Goal: Transaction & Acquisition: Register for event/course

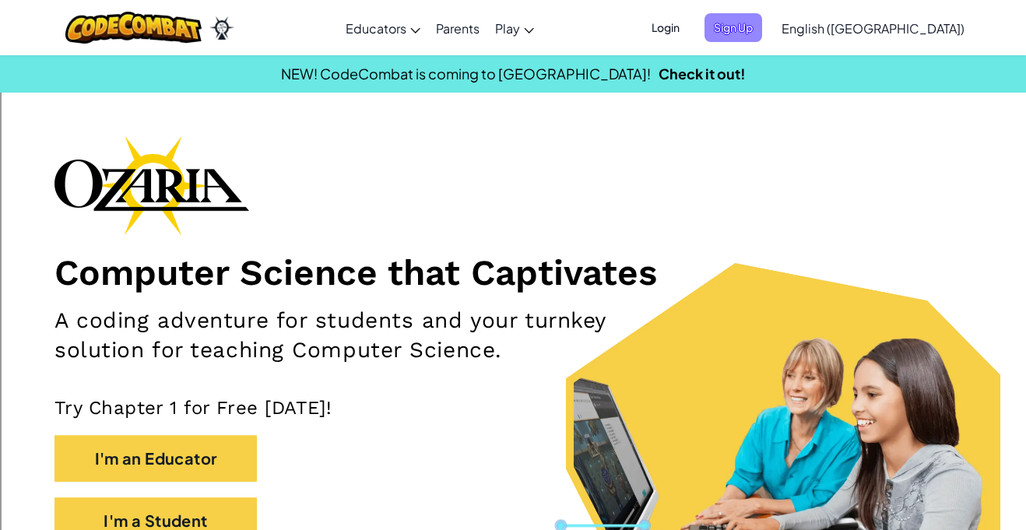
click at [762, 17] on span "Sign Up" at bounding box center [734, 27] width 58 height 29
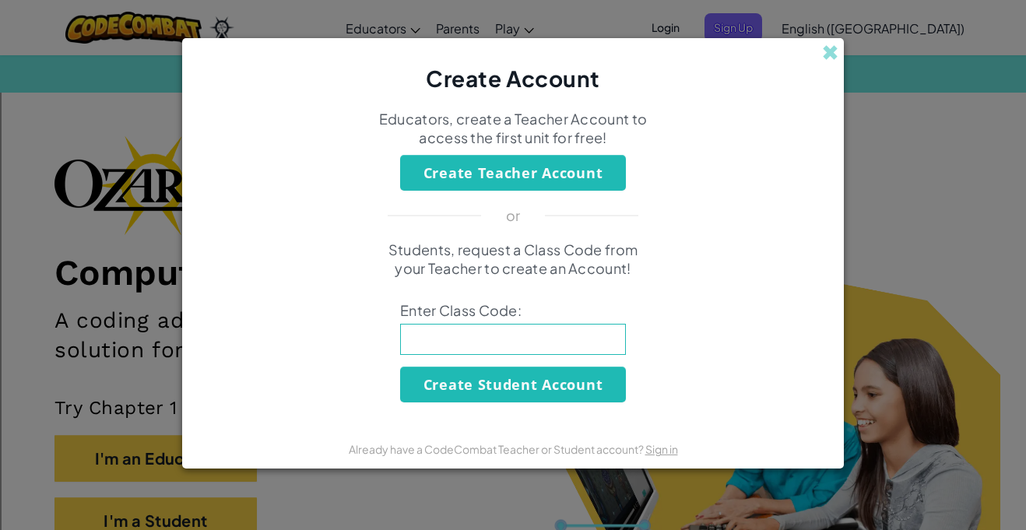
click at [519, 346] on input at bounding box center [513, 339] width 226 height 31
type input "FullFaceBread"
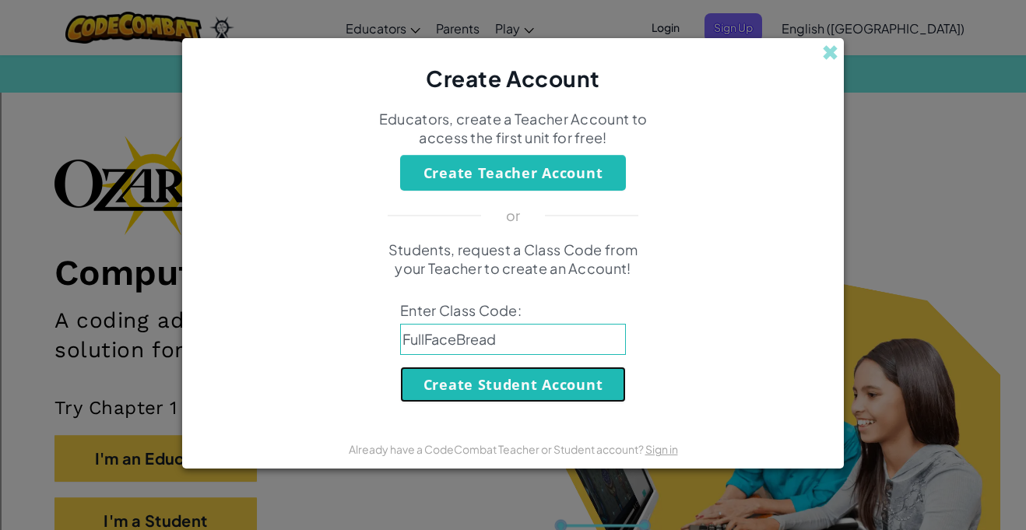
click at [548, 367] on button "Create Student Account" at bounding box center [513, 385] width 226 height 36
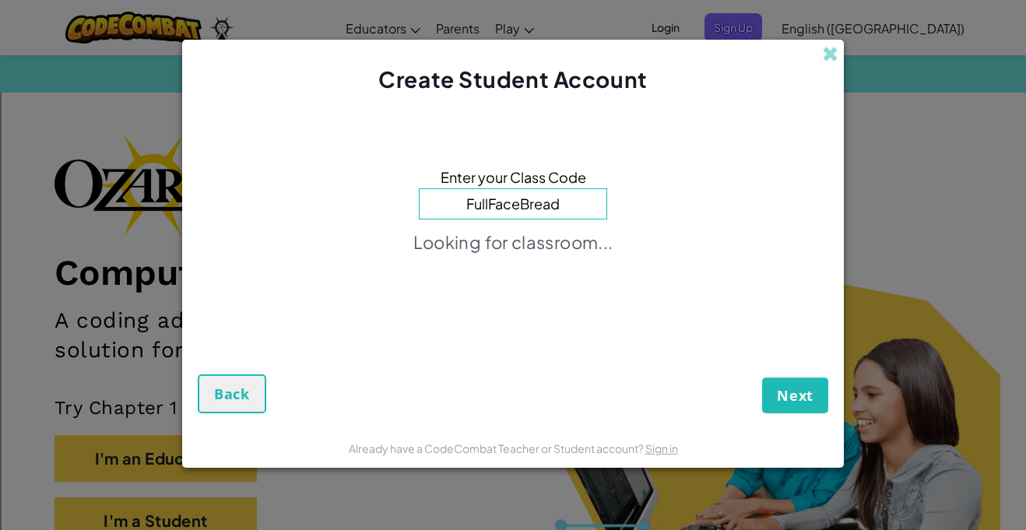
click at [667, 266] on div "Enter your Class Code FullFaceBread Looking for classroom..." at bounding box center [513, 215] width 631 height 209
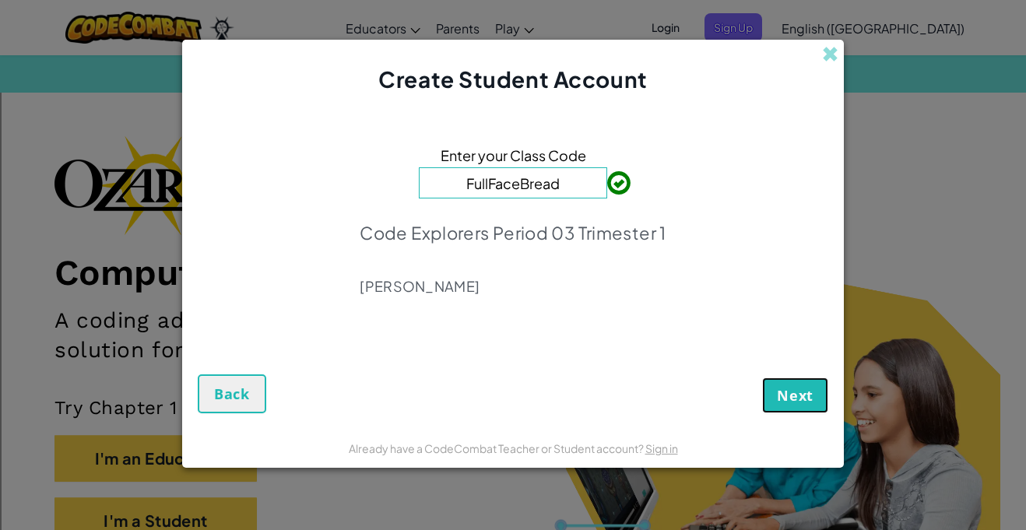
click at [783, 395] on span "Next" at bounding box center [795, 395] width 37 height 19
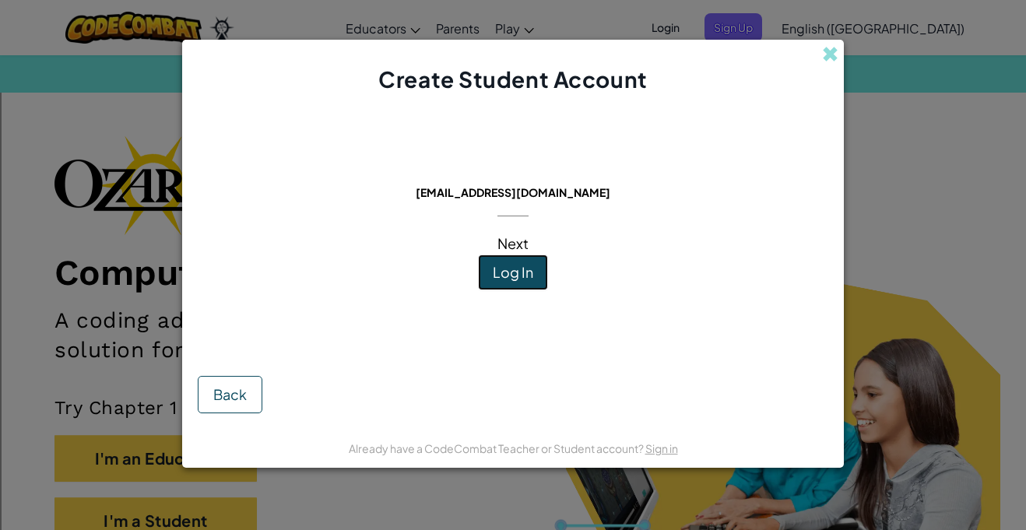
click at [526, 265] on span "Log In" at bounding box center [513, 272] width 40 height 18
